Goal: Navigation & Orientation: Find specific page/section

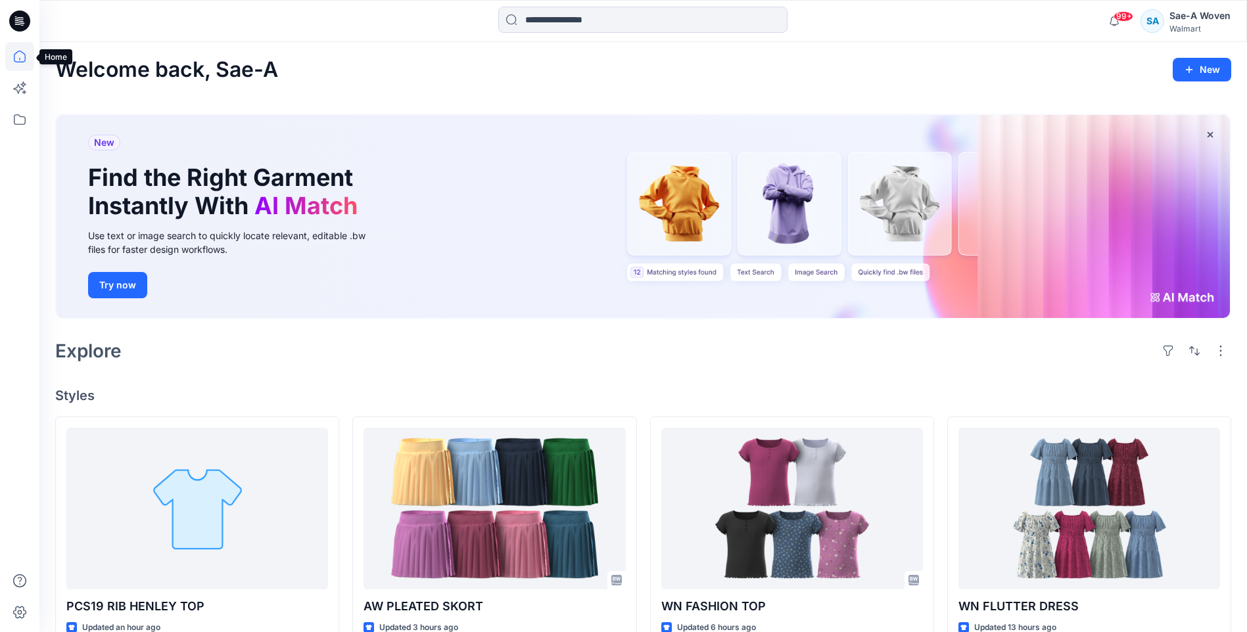
click at [19, 60] on icon at bounding box center [19, 56] width 29 height 29
click at [22, 126] on icon at bounding box center [19, 119] width 29 height 29
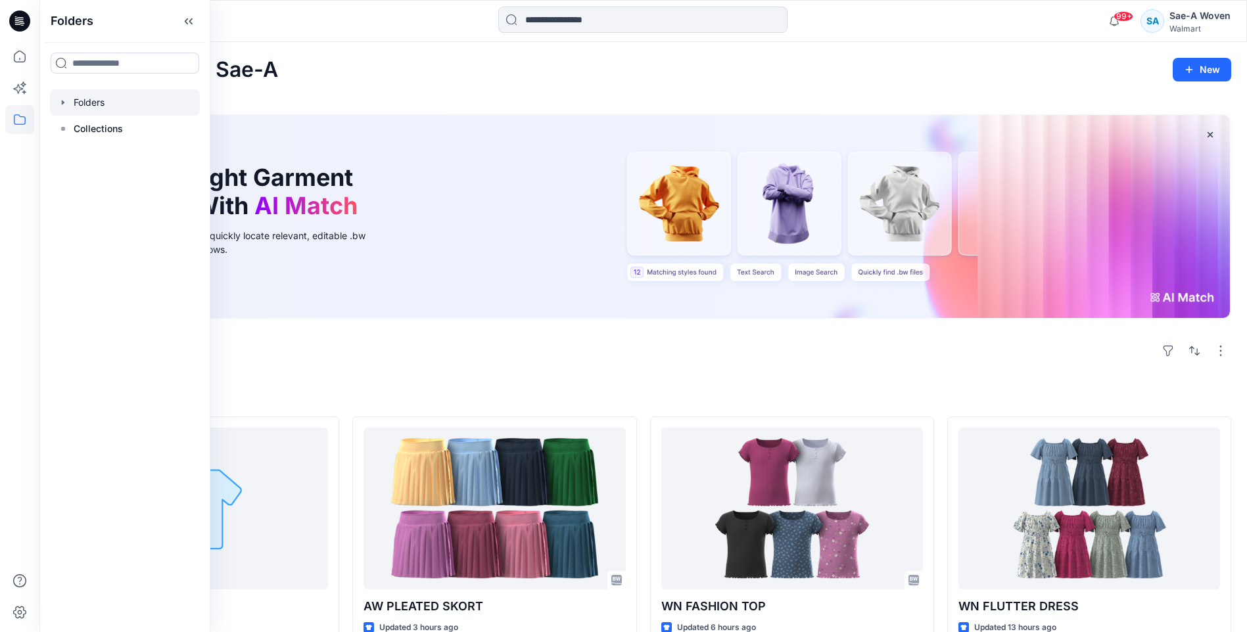
click at [122, 101] on div at bounding box center [125, 102] width 150 height 26
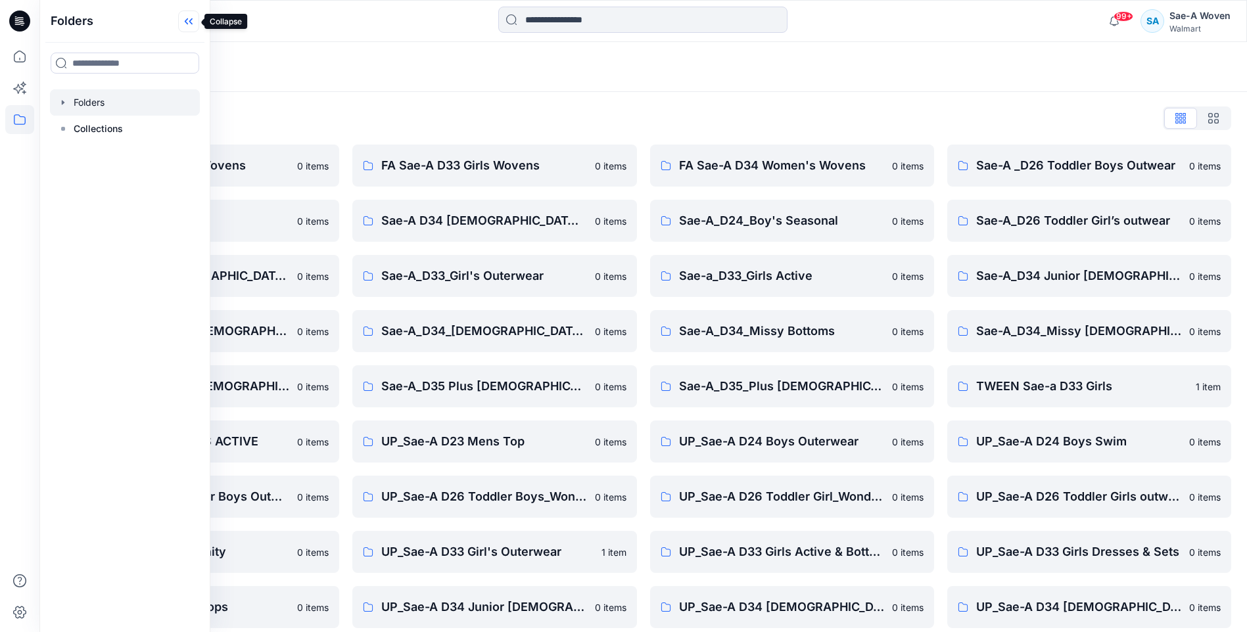
click at [191, 23] on icon at bounding box center [190, 21] width 3 height 7
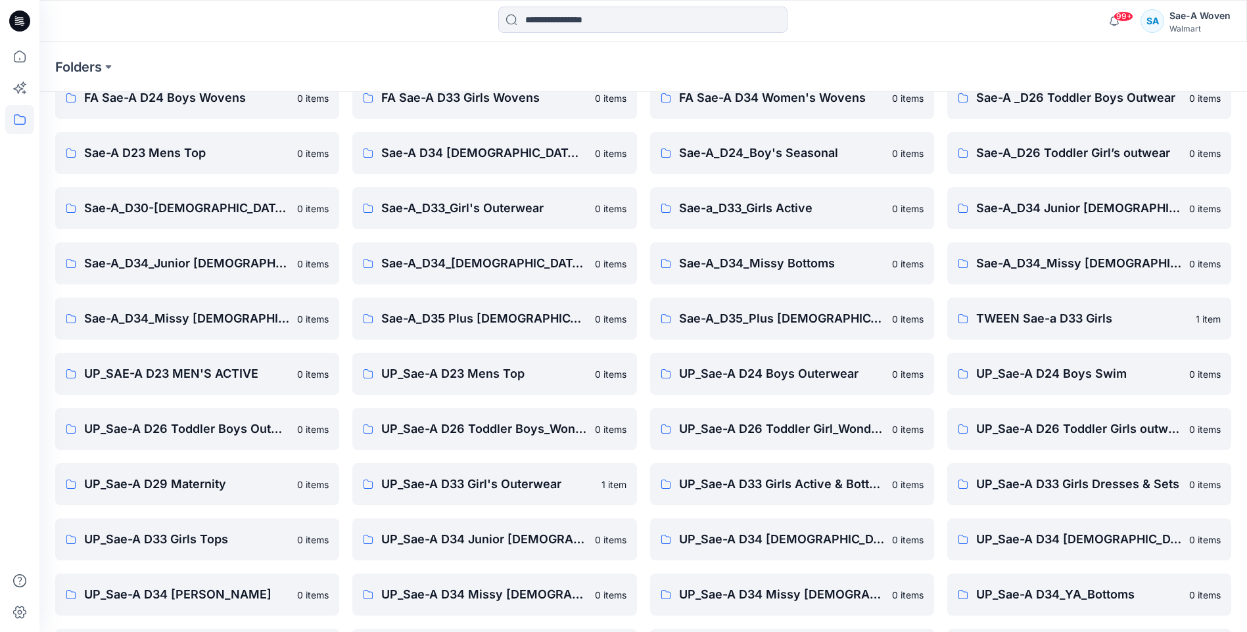
scroll to position [122, 0]
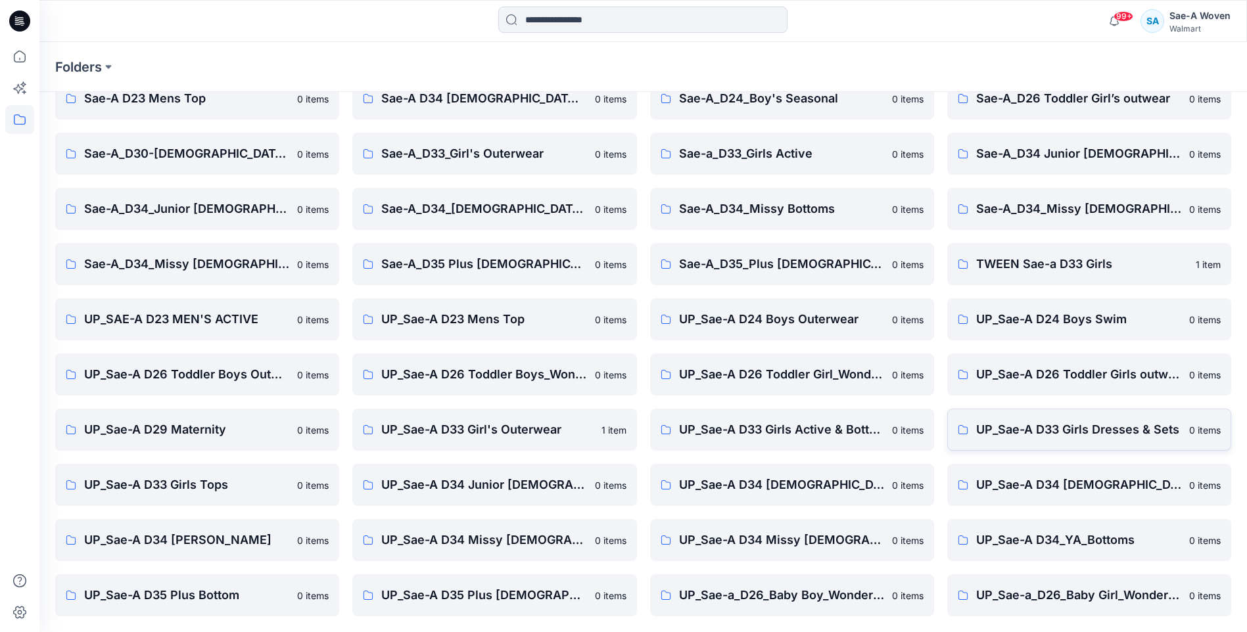
click at [1056, 431] on p "UP_Sae-A D33 Girls Dresses & Sets" at bounding box center [1078, 430] width 205 height 18
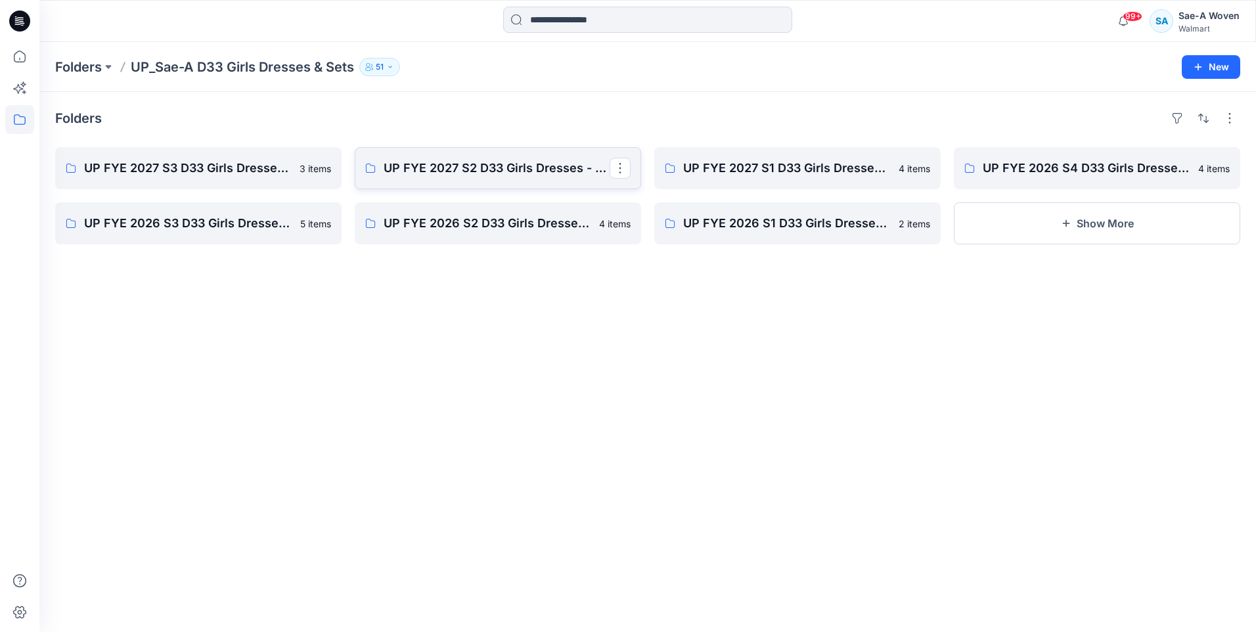
click at [419, 179] on link "UP FYE 2027 S2 D33 Girls Dresses - Sae-A" at bounding box center [498, 168] width 287 height 42
click at [243, 176] on p "UP FYE 2027 S3 D33 Girls Dresses - Sae-A" at bounding box center [197, 168] width 226 height 18
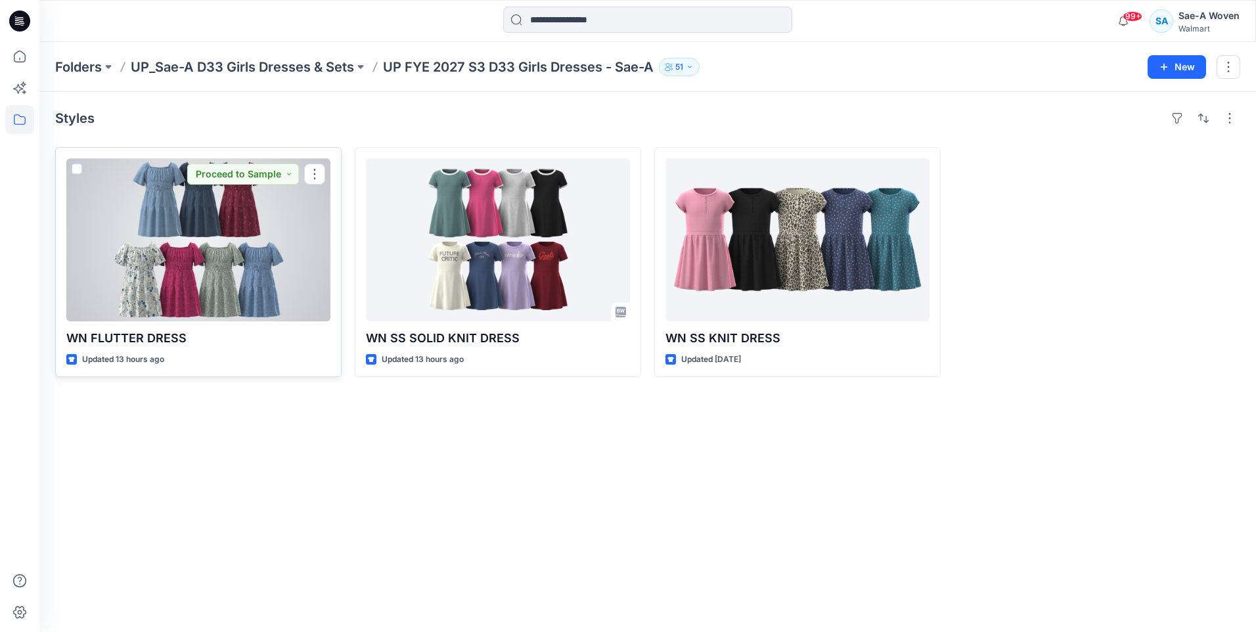
click at [200, 250] on div at bounding box center [198, 239] width 264 height 163
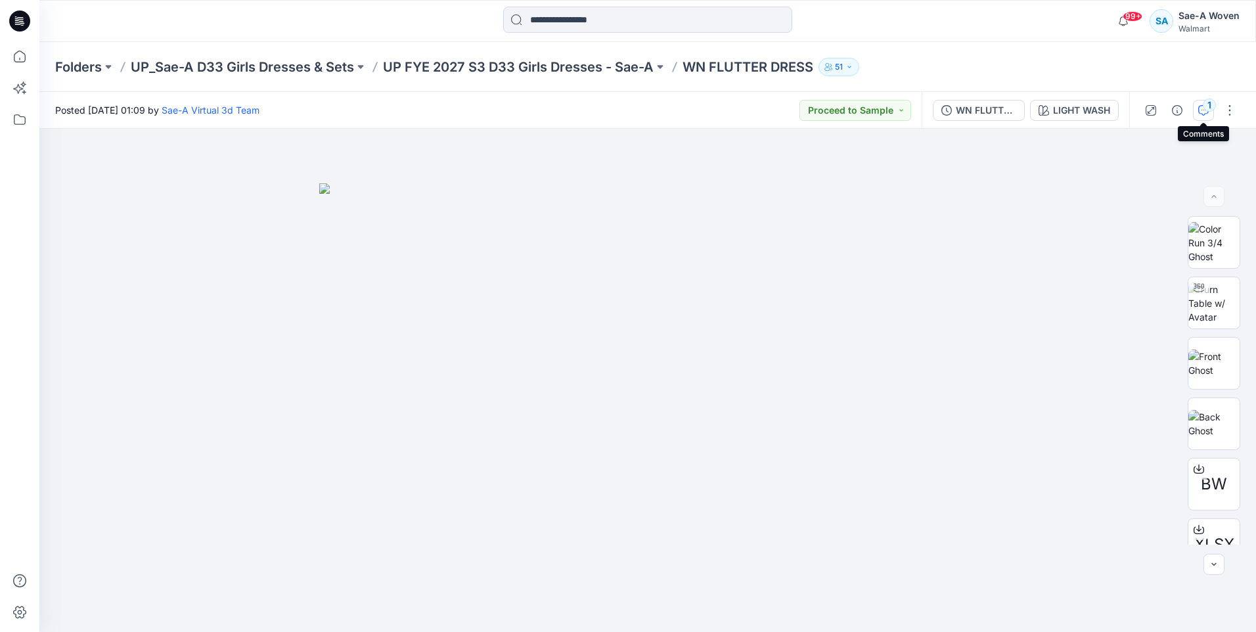
click at [1203, 110] on icon "button" at bounding box center [1204, 110] width 11 height 11
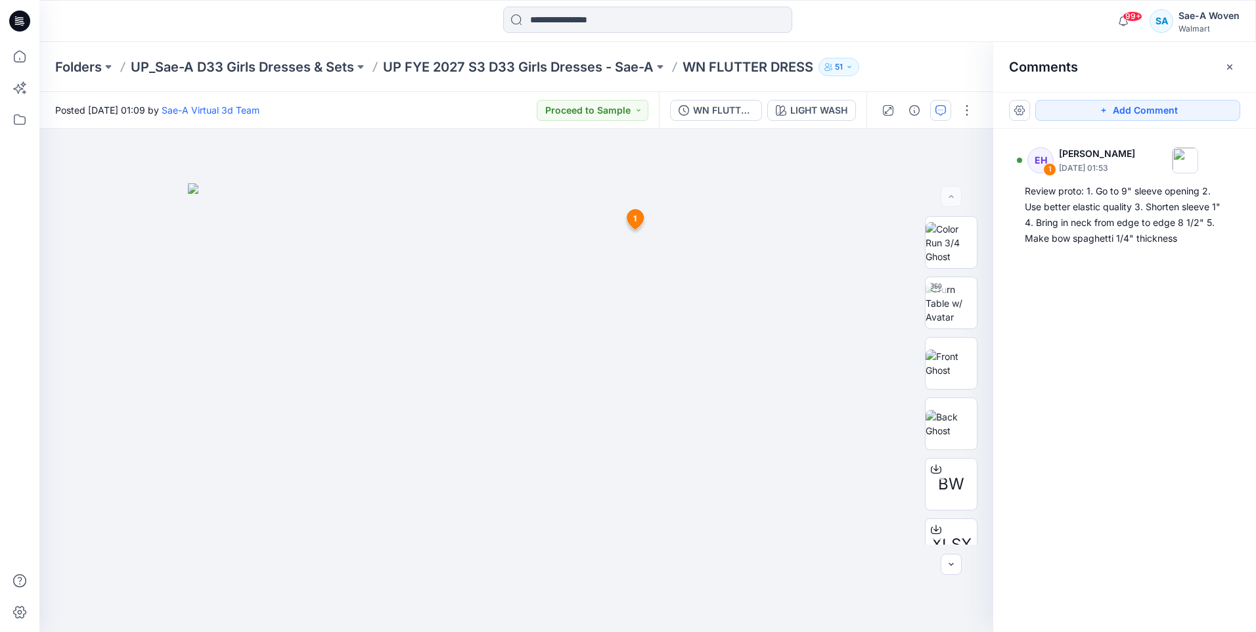
click at [100, 12] on div at bounding box center [191, 21] width 304 height 29
